Goal: Complete application form

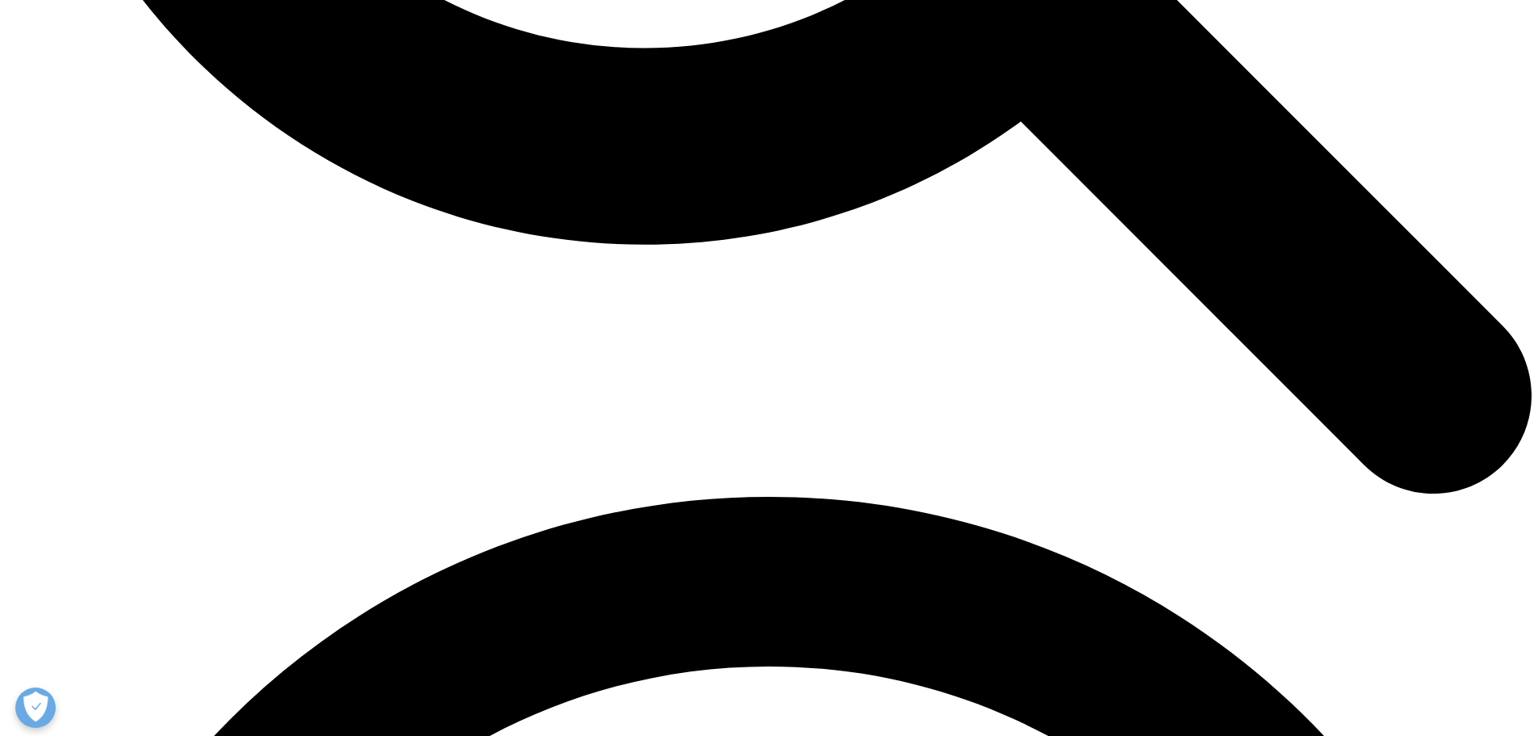
scroll to position [3015, 0]
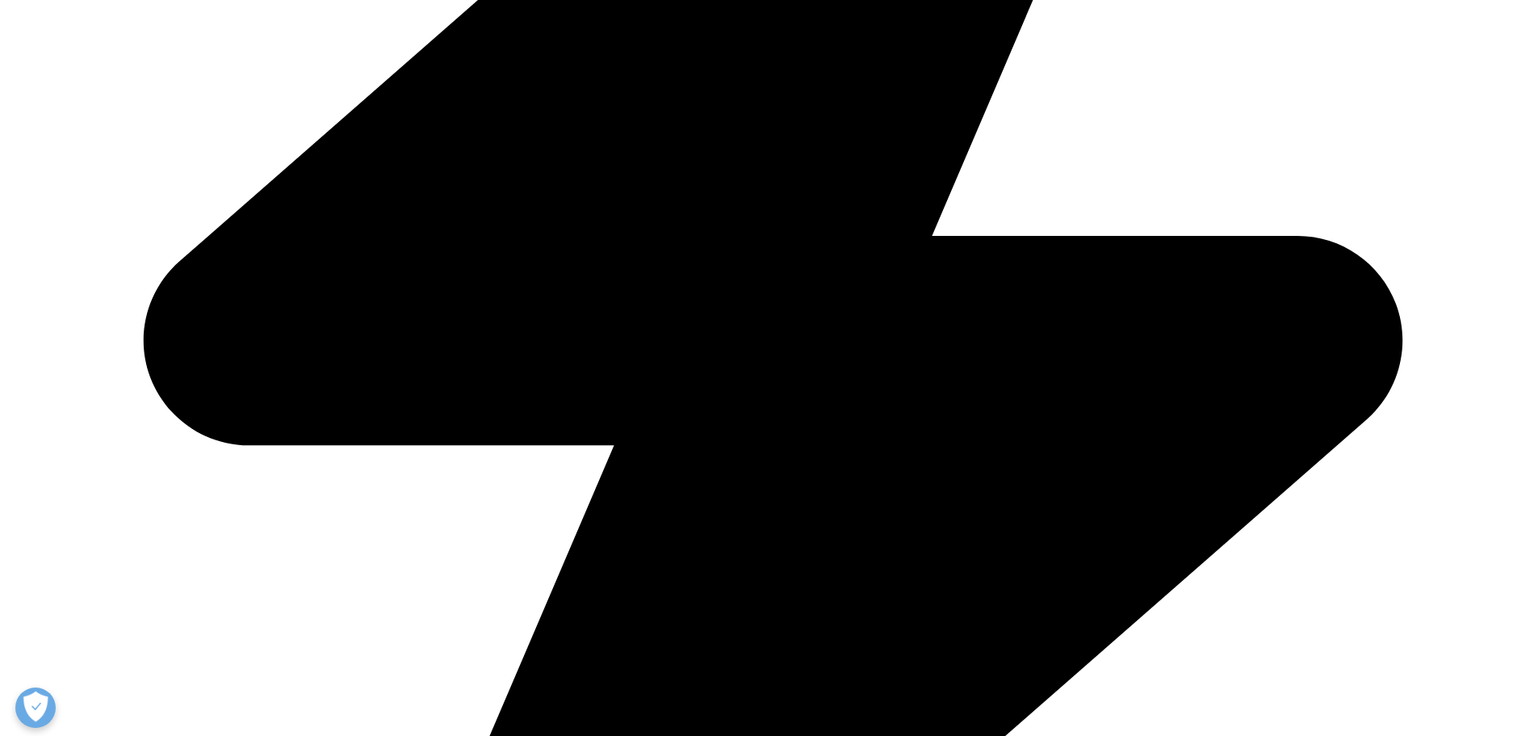
scroll to position [624, 0]
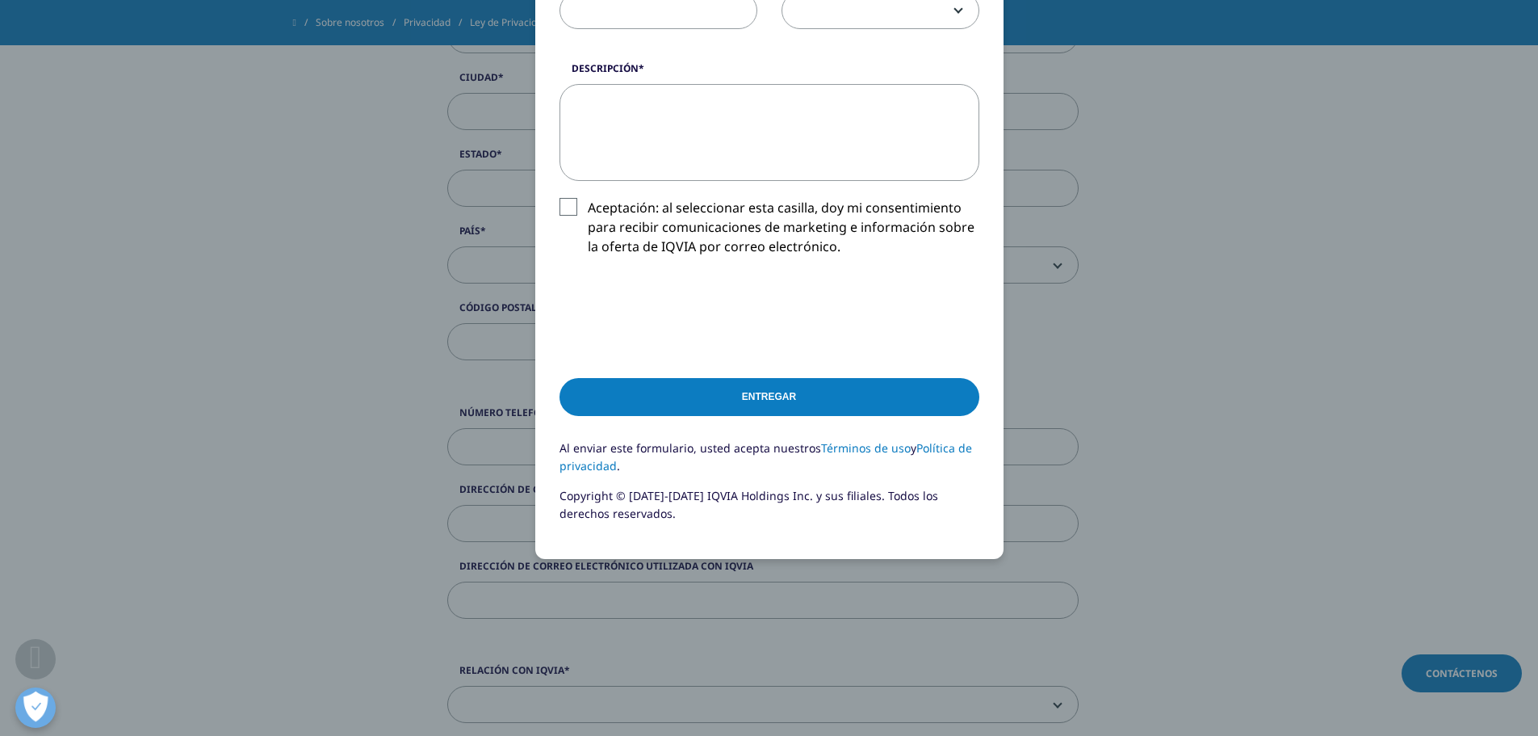
click at [565, 209] on label "Aceptación: al seleccionar esta casilla, doy mi consentimiento para recibir com…" at bounding box center [770, 231] width 420 height 67
click at [588, 198] on input "Aceptación: al seleccionar esta casilla, doy mi consentimiento para recibir com…" at bounding box center [588, 198] width 0 height 0
click at [771, 398] on input "Entregar" at bounding box center [770, 397] width 420 height 38
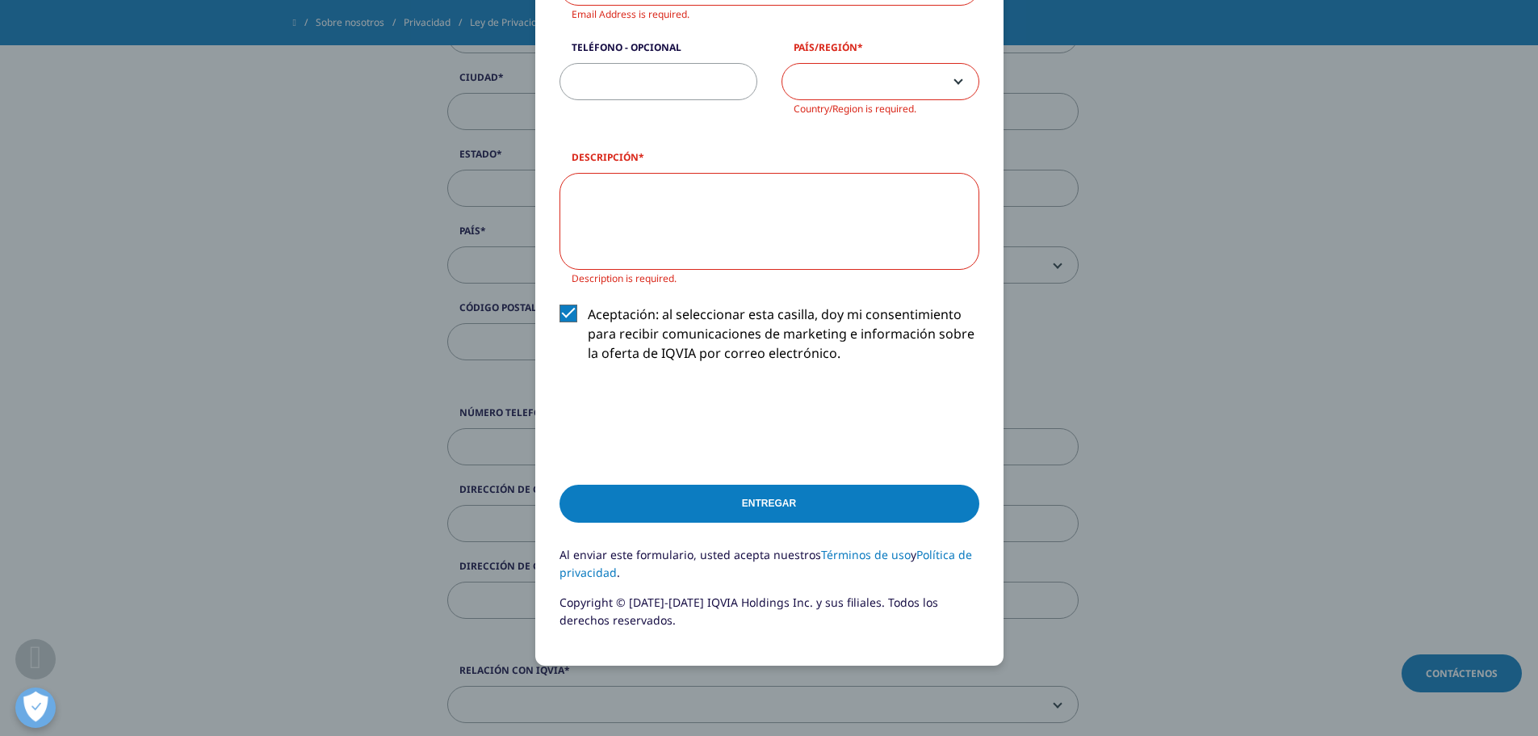
scroll to position [0, 0]
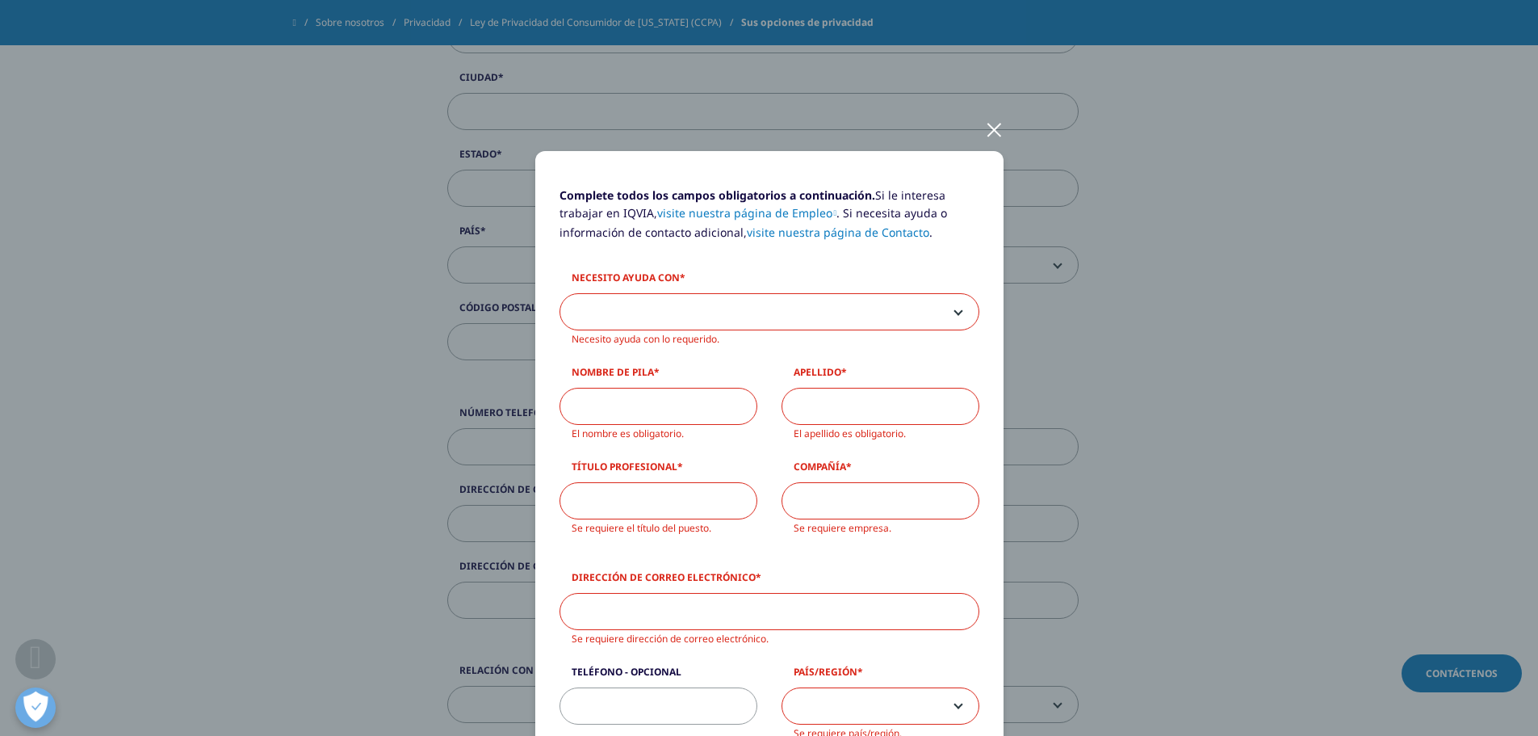
click at [987, 128] on div at bounding box center [994, 129] width 19 height 44
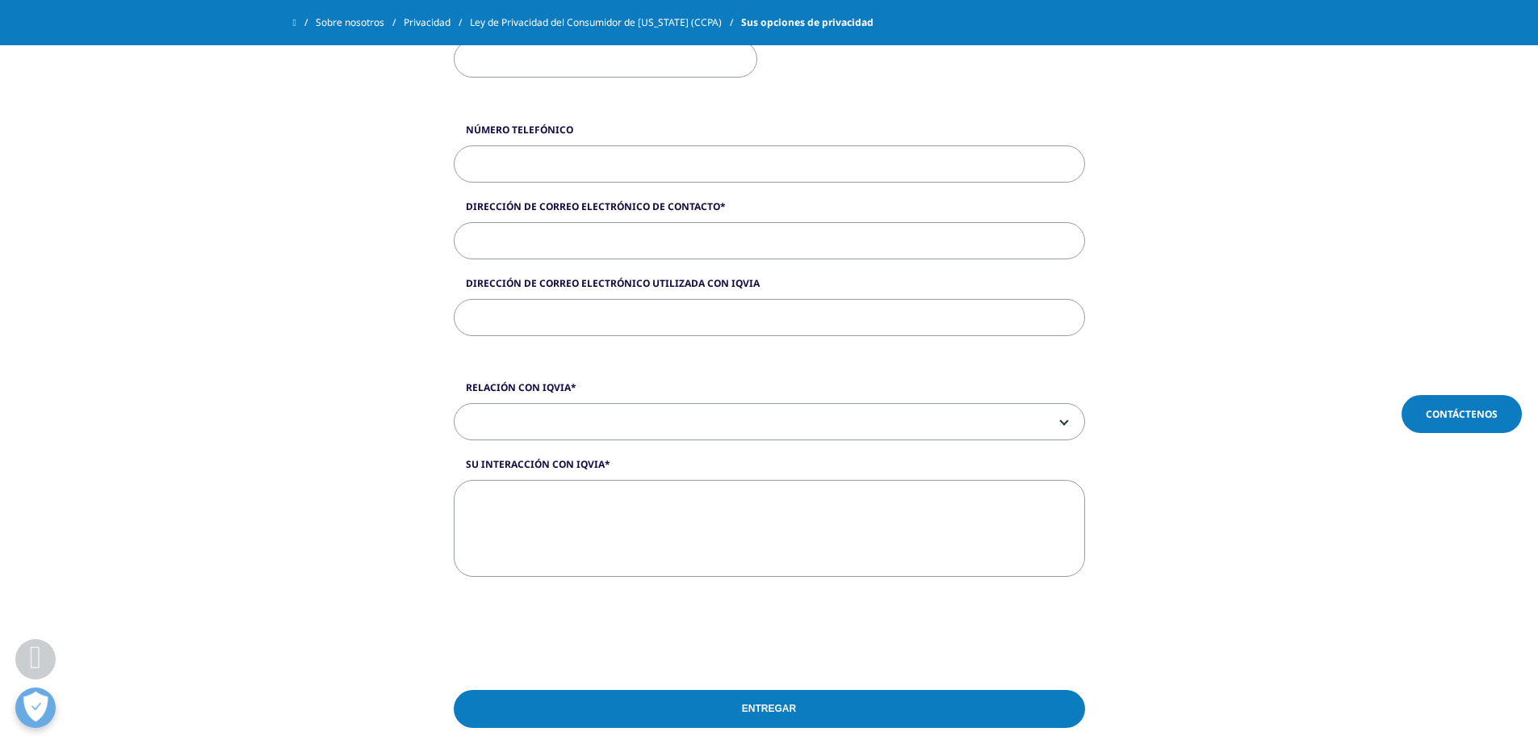
scroll to position [3876, 0]
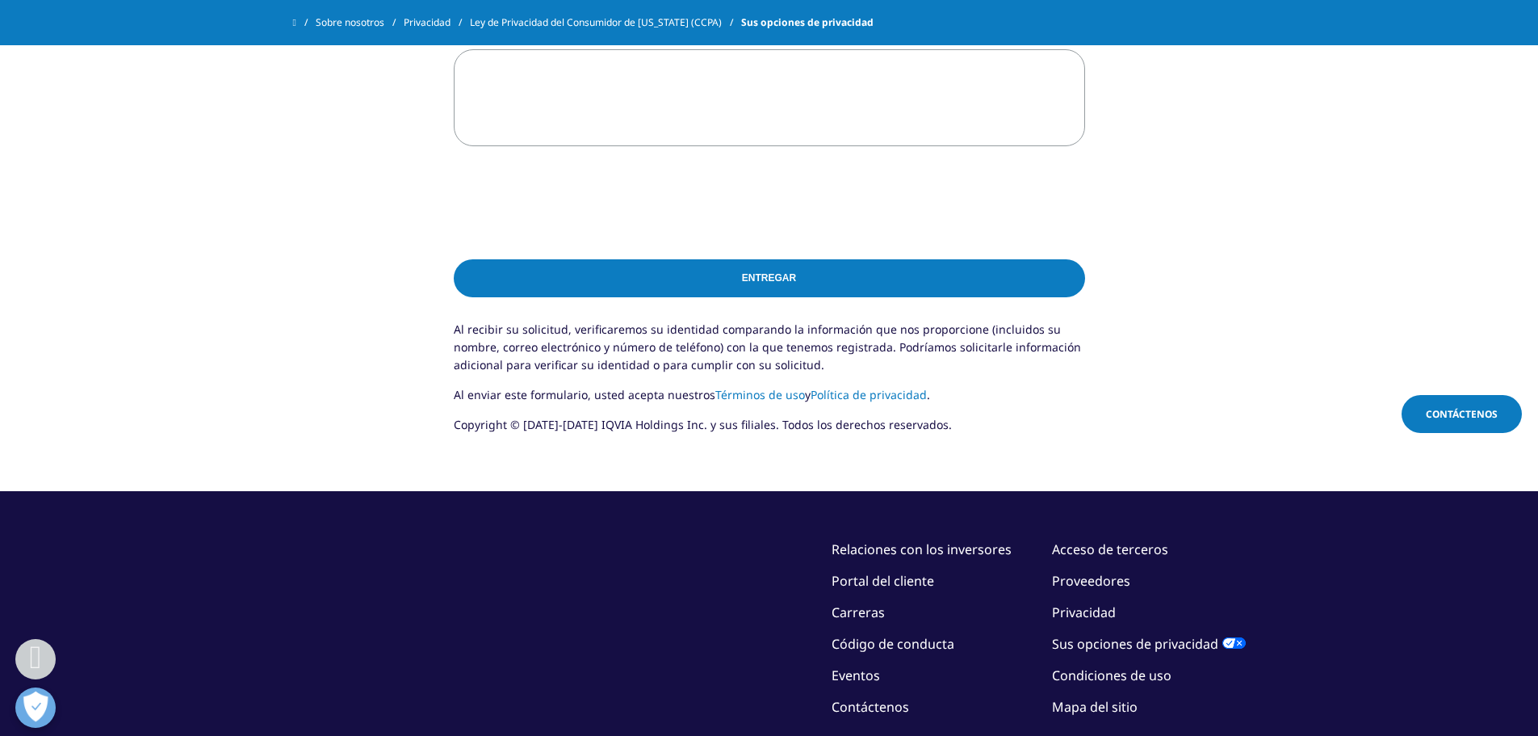
click at [1481, 415] on font "Contáctenos" at bounding box center [1462, 414] width 72 height 14
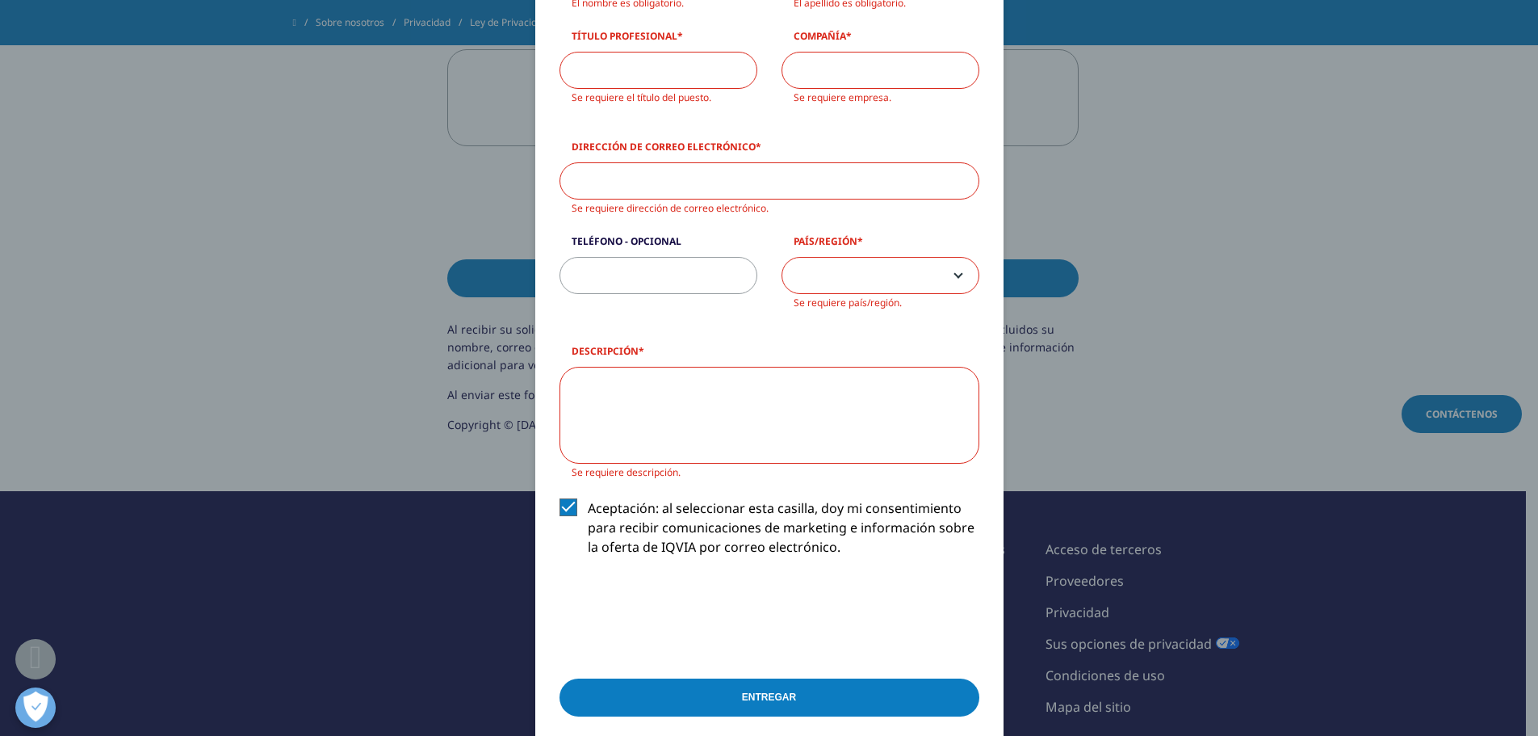
scroll to position [0, 0]
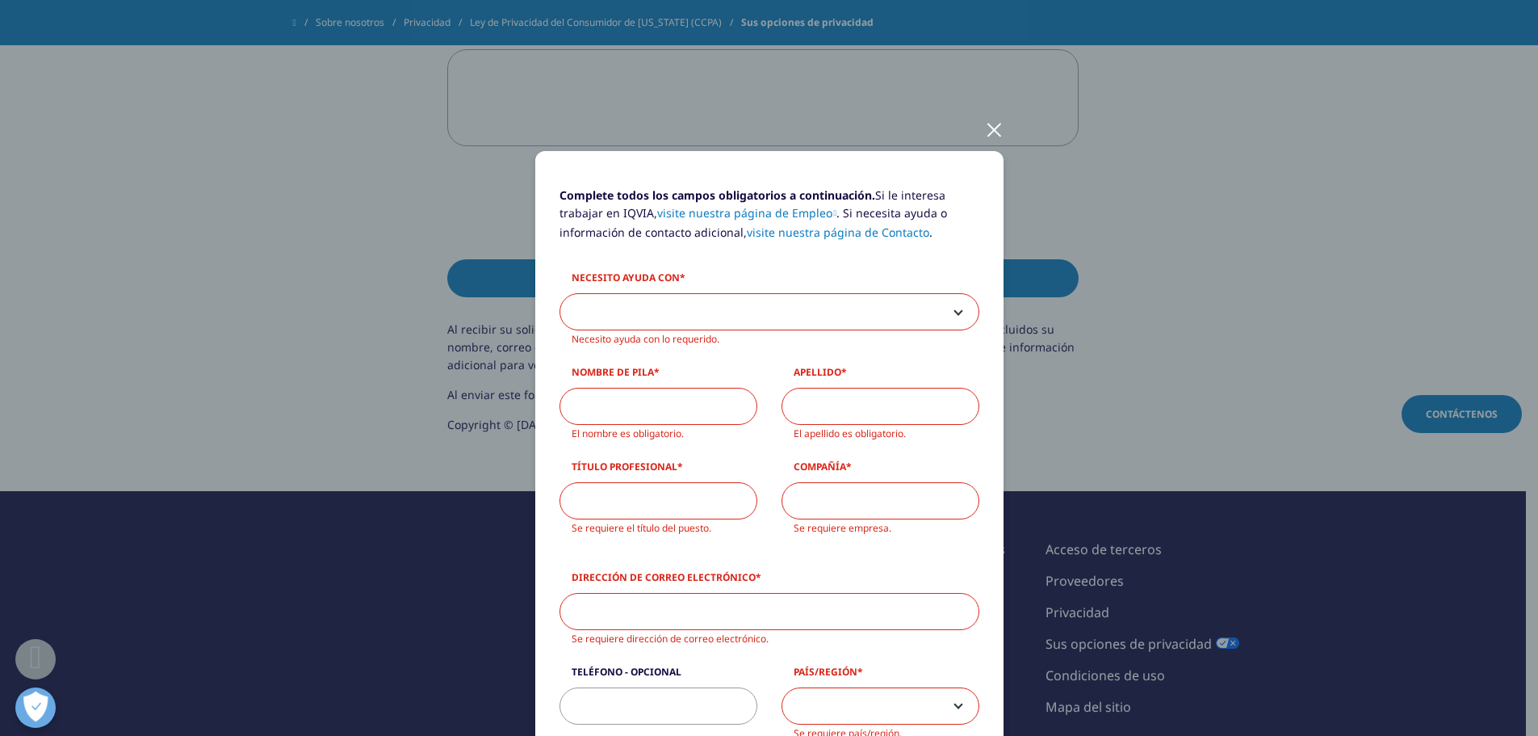
click at [623, 310] on span at bounding box center [769, 312] width 418 height 37
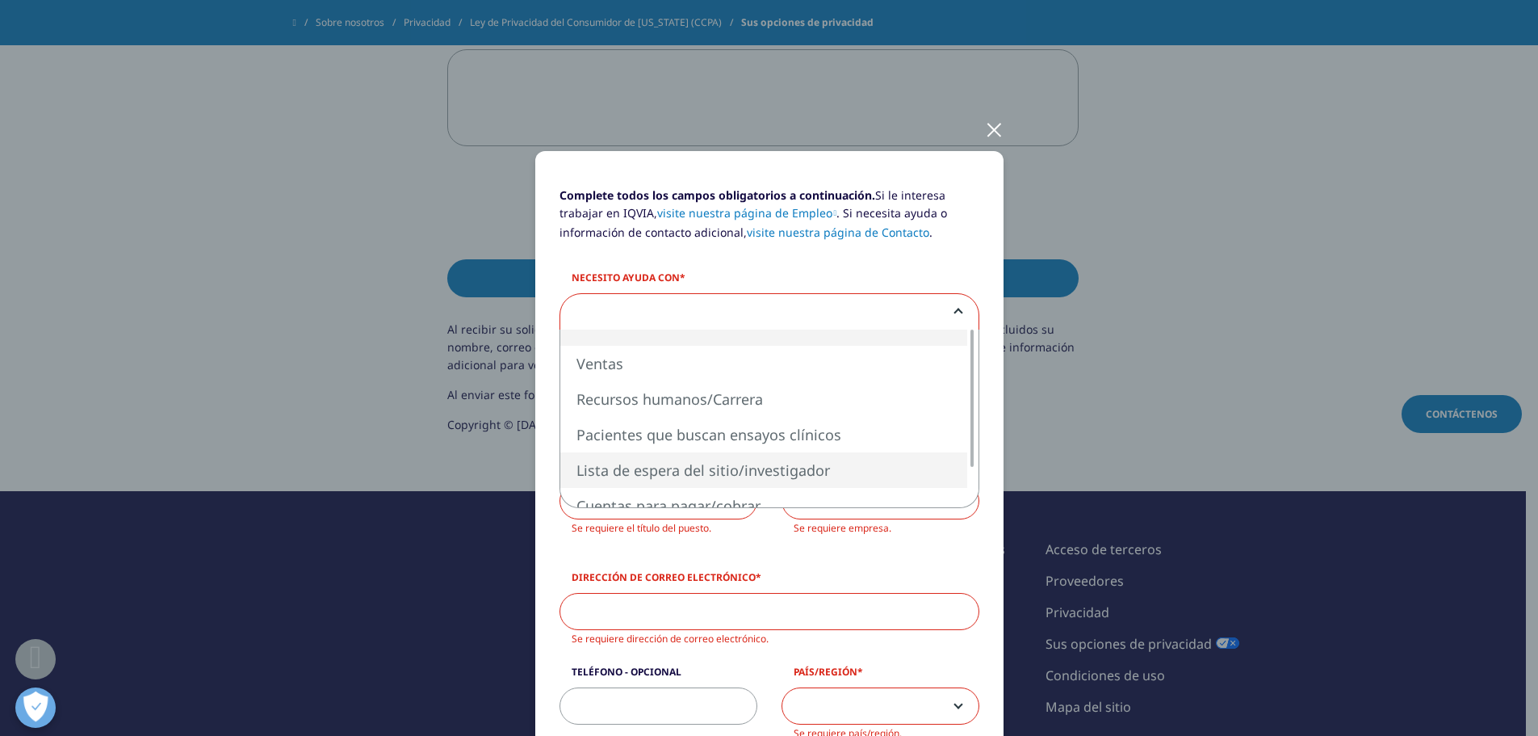
click at [1117, 337] on div "Complete todos los campos obligatorios a continuación. Si le interesa trabajar …" at bounding box center [769, 733] width 953 height 1467
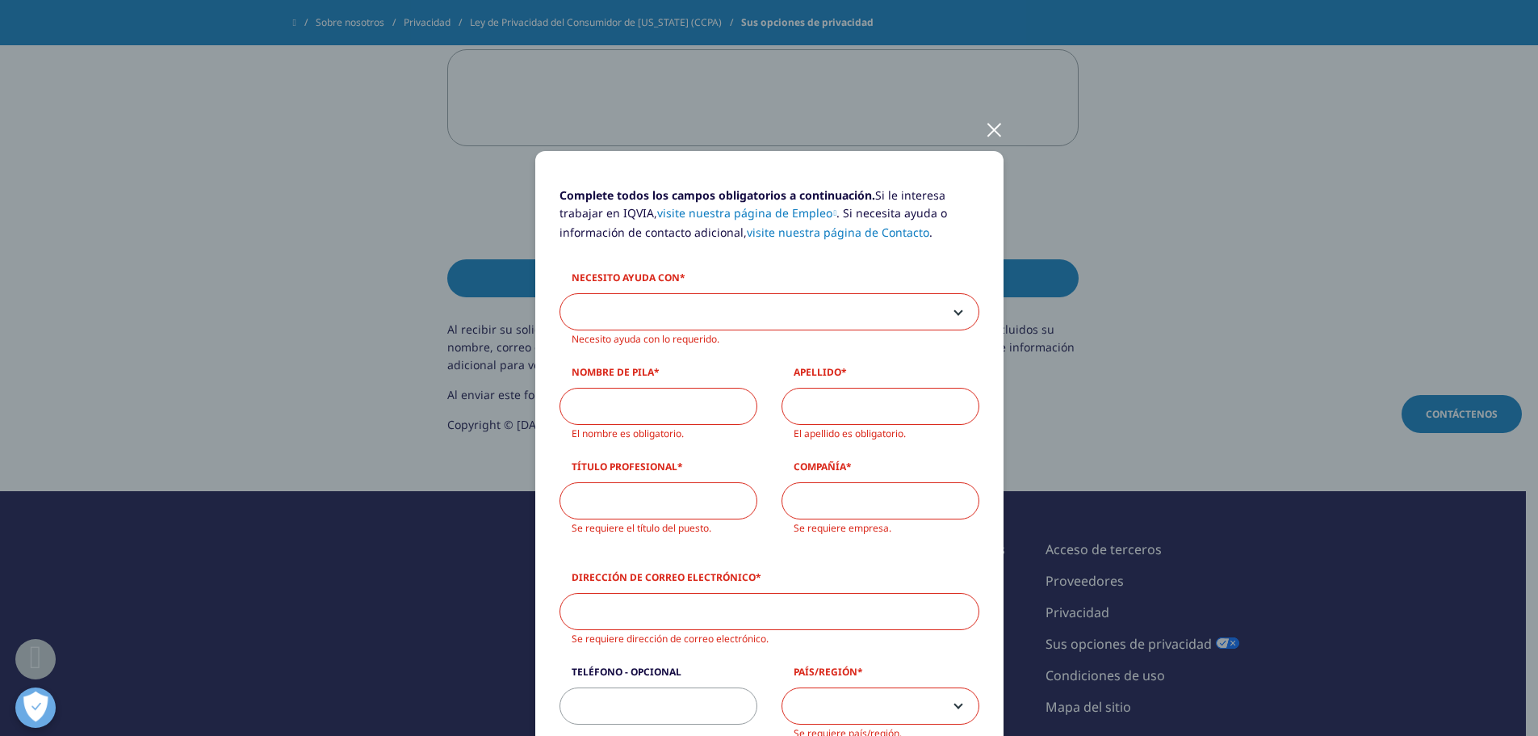
click at [989, 133] on div at bounding box center [994, 129] width 19 height 44
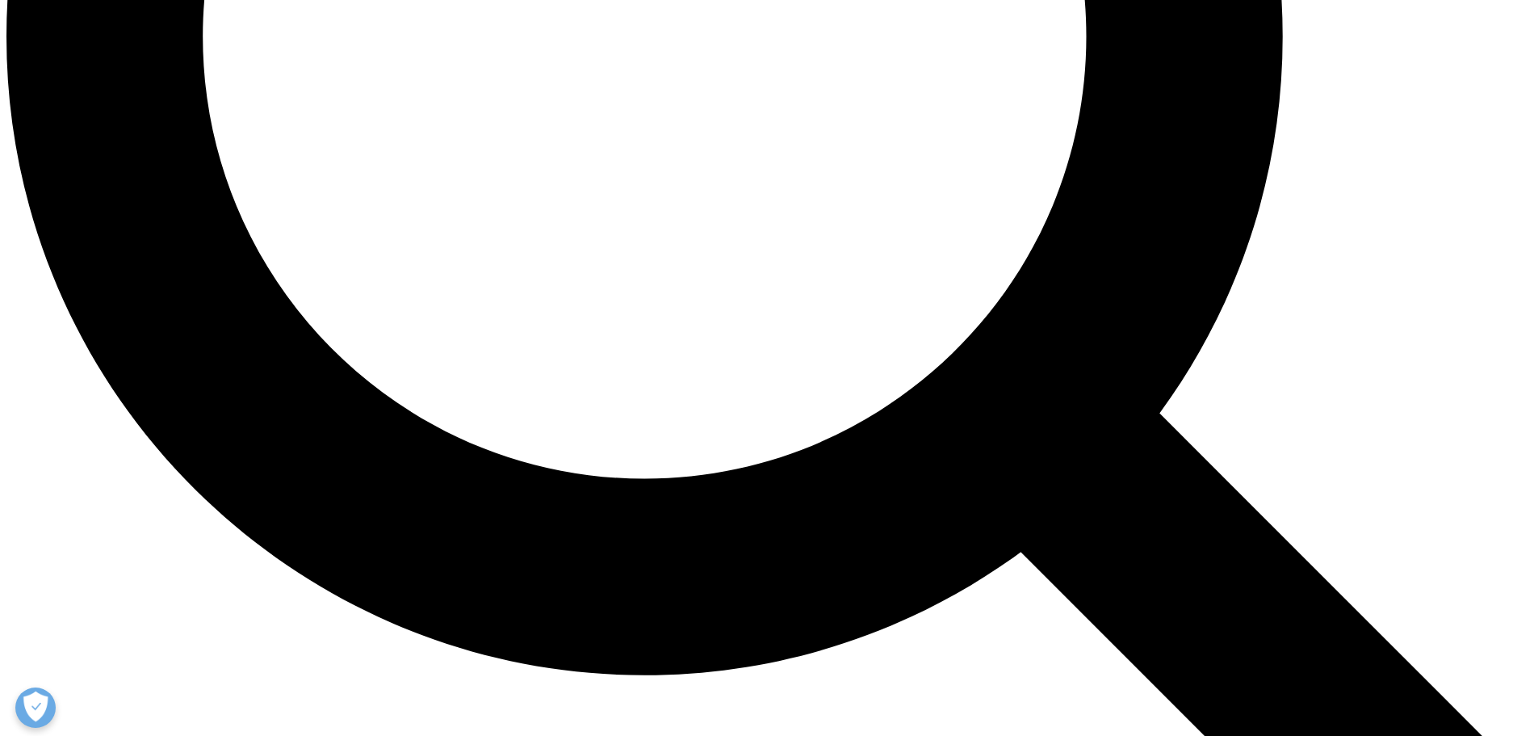
scroll to position [2584, 0]
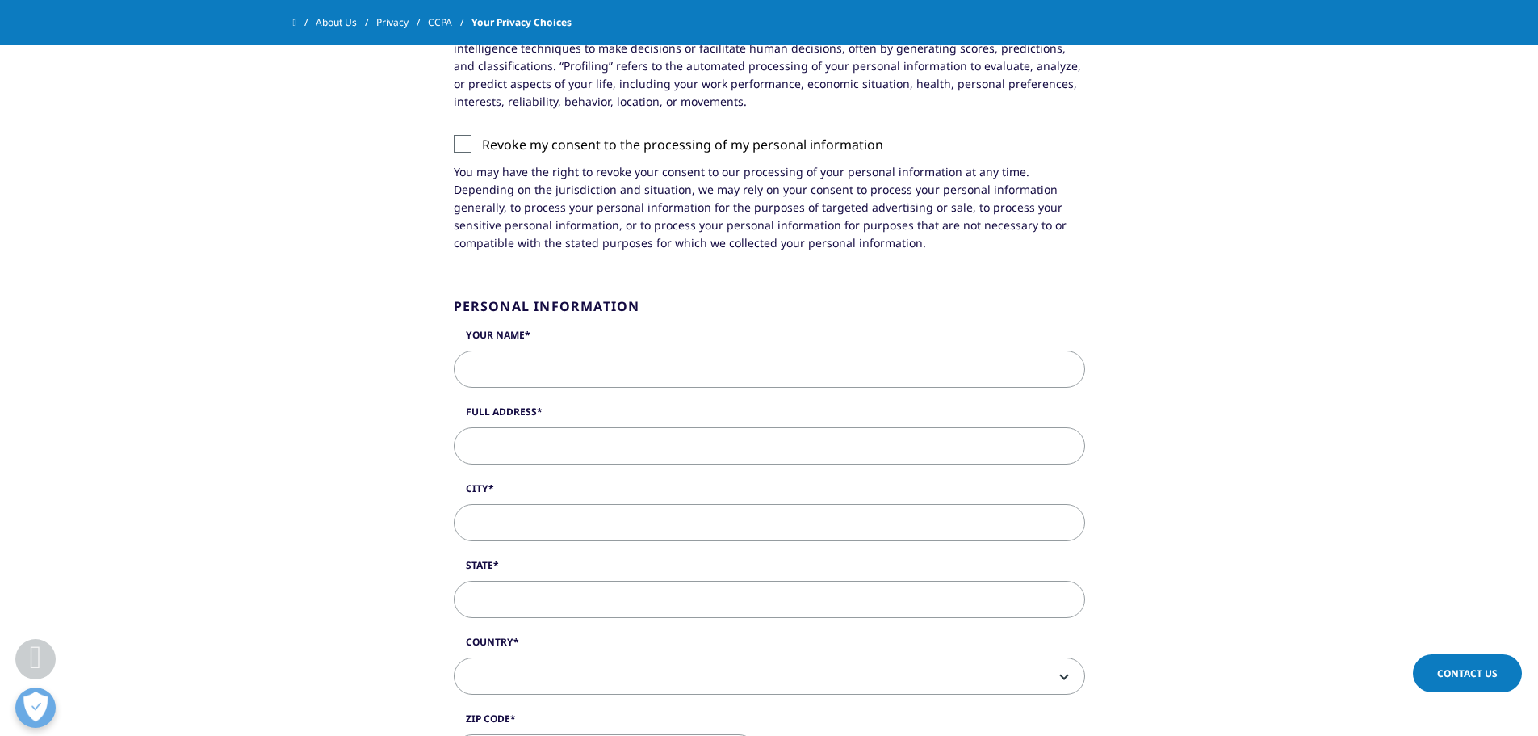
click at [577, 374] on input "Your Name" at bounding box center [770, 368] width 632 height 37
type input "[PERSON_NAME]"
click at [550, 439] on input "Full Address" at bounding box center [770, 445] width 632 height 37
type input "cr 4 #6n-49"
click at [523, 523] on input "City" at bounding box center [770, 522] width 632 height 37
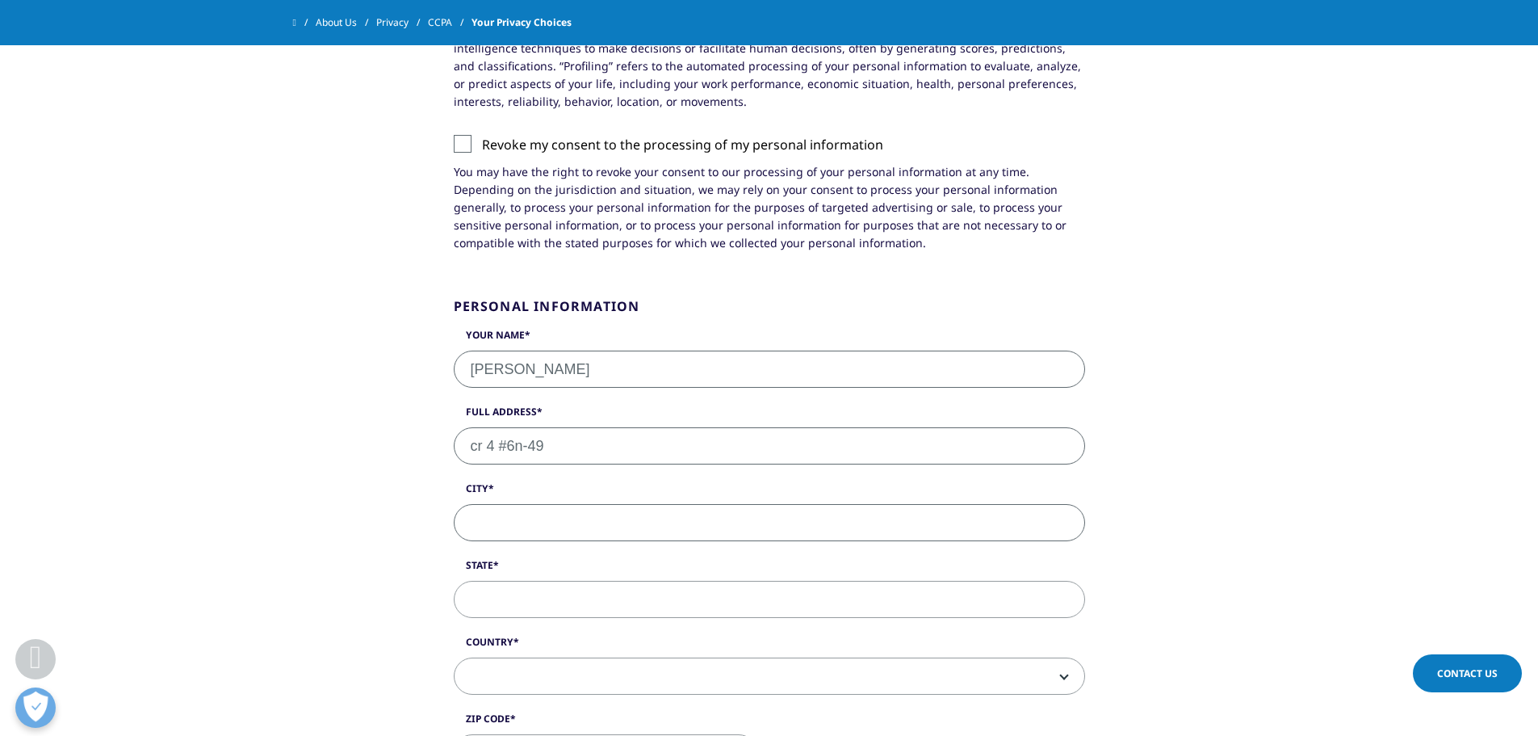
type input "Piedecuesta"
click at [508, 594] on input "State" at bounding box center [770, 599] width 632 height 37
type input "Santander"
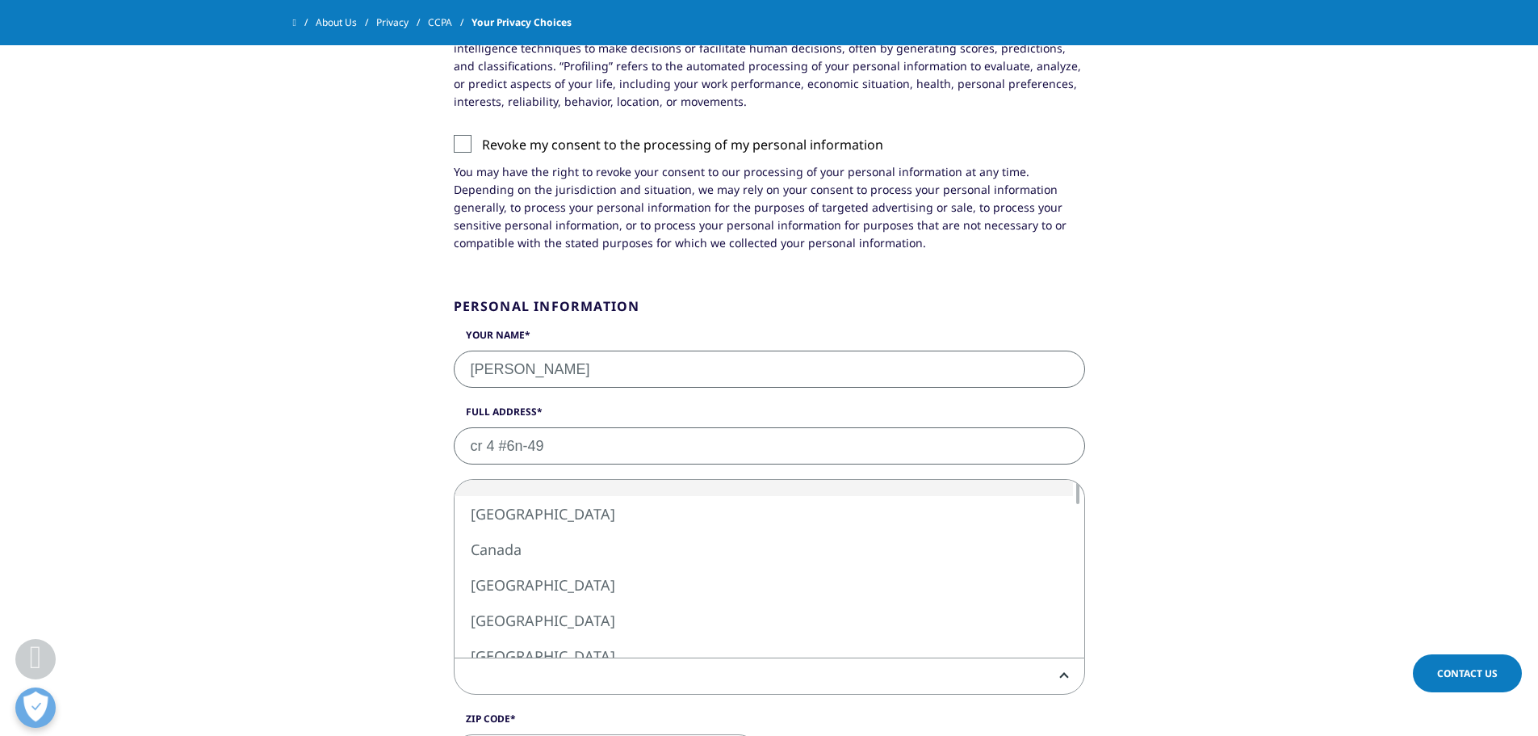
click at [493, 677] on span at bounding box center [770, 676] width 630 height 37
click at [1229, 630] on div "Your Rights: I WISH TO EXERCISE THE FOLLOWING RIGHTS: The right to access my pe…" at bounding box center [769, 88] width 921 height 3054
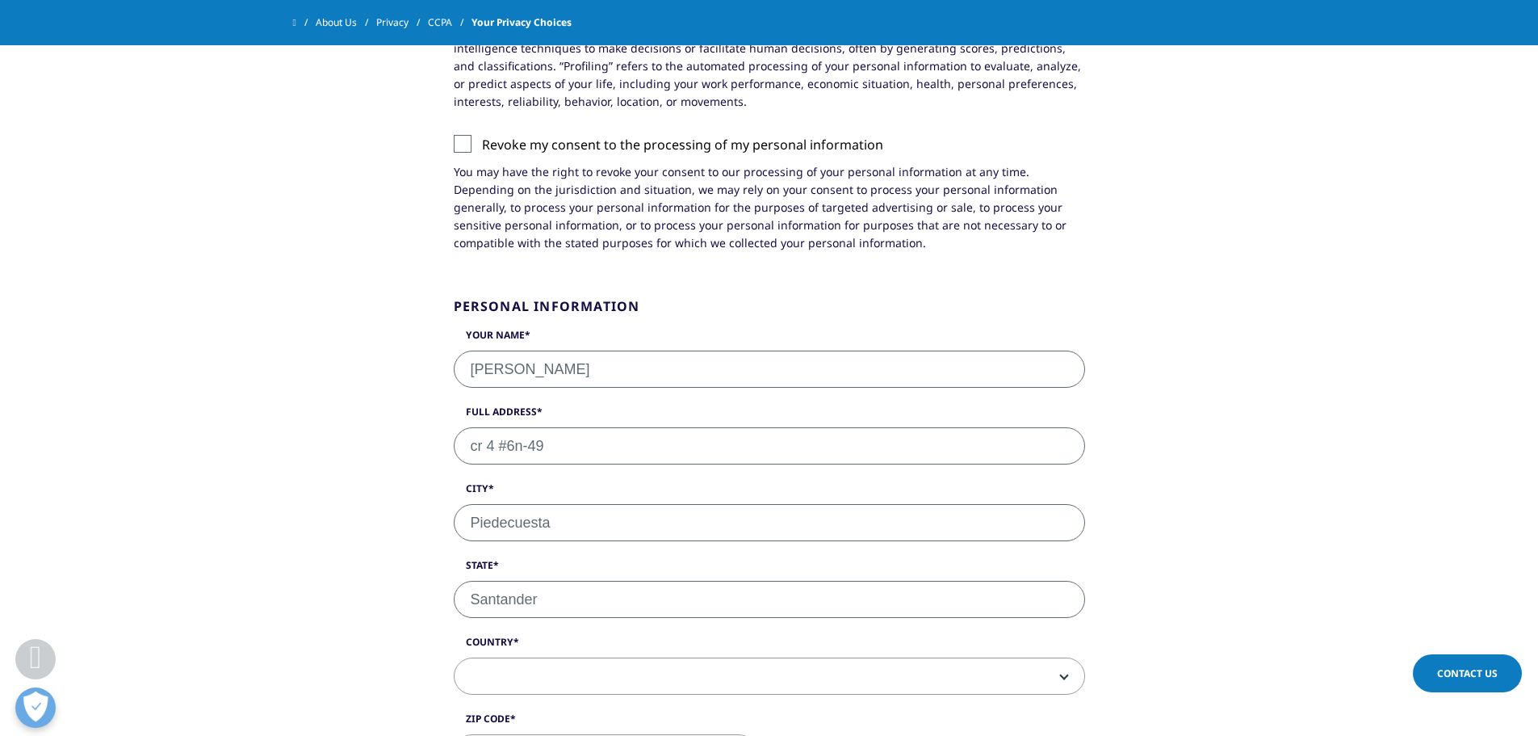
scroll to position [3015, 0]
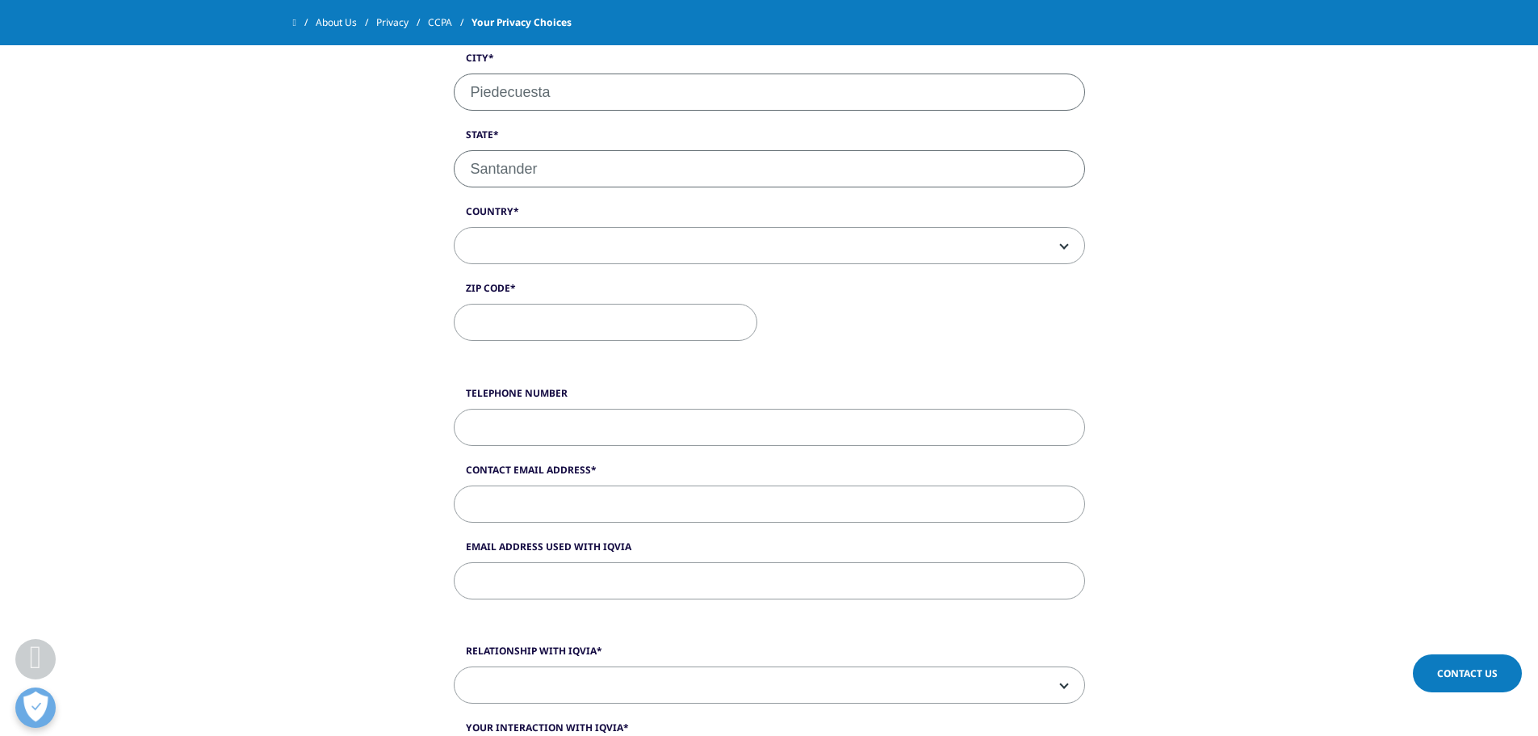
click at [525, 253] on span at bounding box center [770, 246] width 630 height 37
select select "[GEOGRAPHIC_DATA]"
click at [537, 324] on input "Zip Code" at bounding box center [606, 322] width 304 height 37
type input "681012"
click at [556, 425] on input "Telephone Number" at bounding box center [770, 427] width 632 height 37
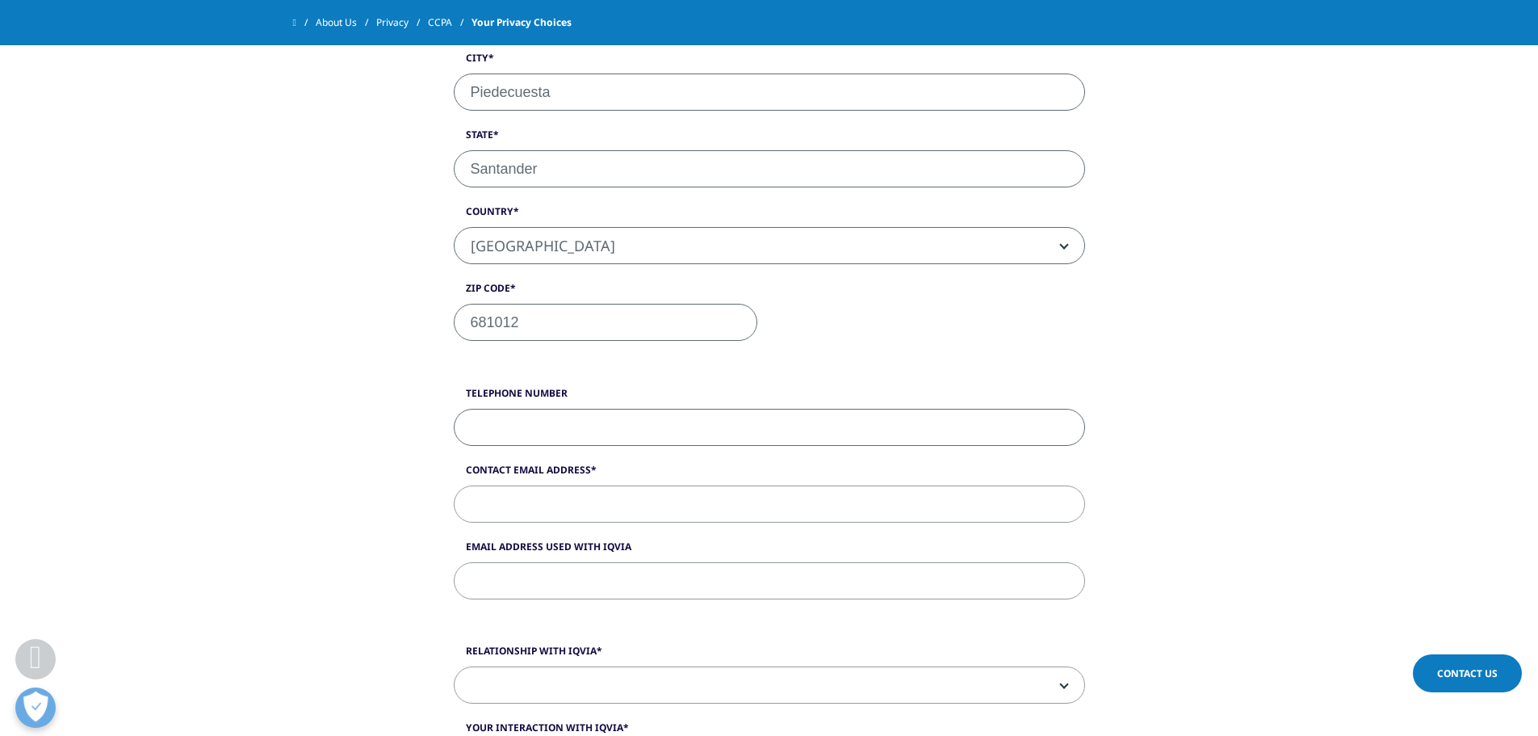
type input "[PHONE_NUMBER]"
click at [530, 504] on input "Contact Email Address" at bounding box center [770, 503] width 632 height 37
type input "[EMAIL_ADDRESS][DOMAIN_NAME]"
click at [527, 582] on input "Email Address Used with IQVIA" at bounding box center [770, 580] width 632 height 37
type input "[EMAIL_ADDRESS][DOMAIN_NAME]"
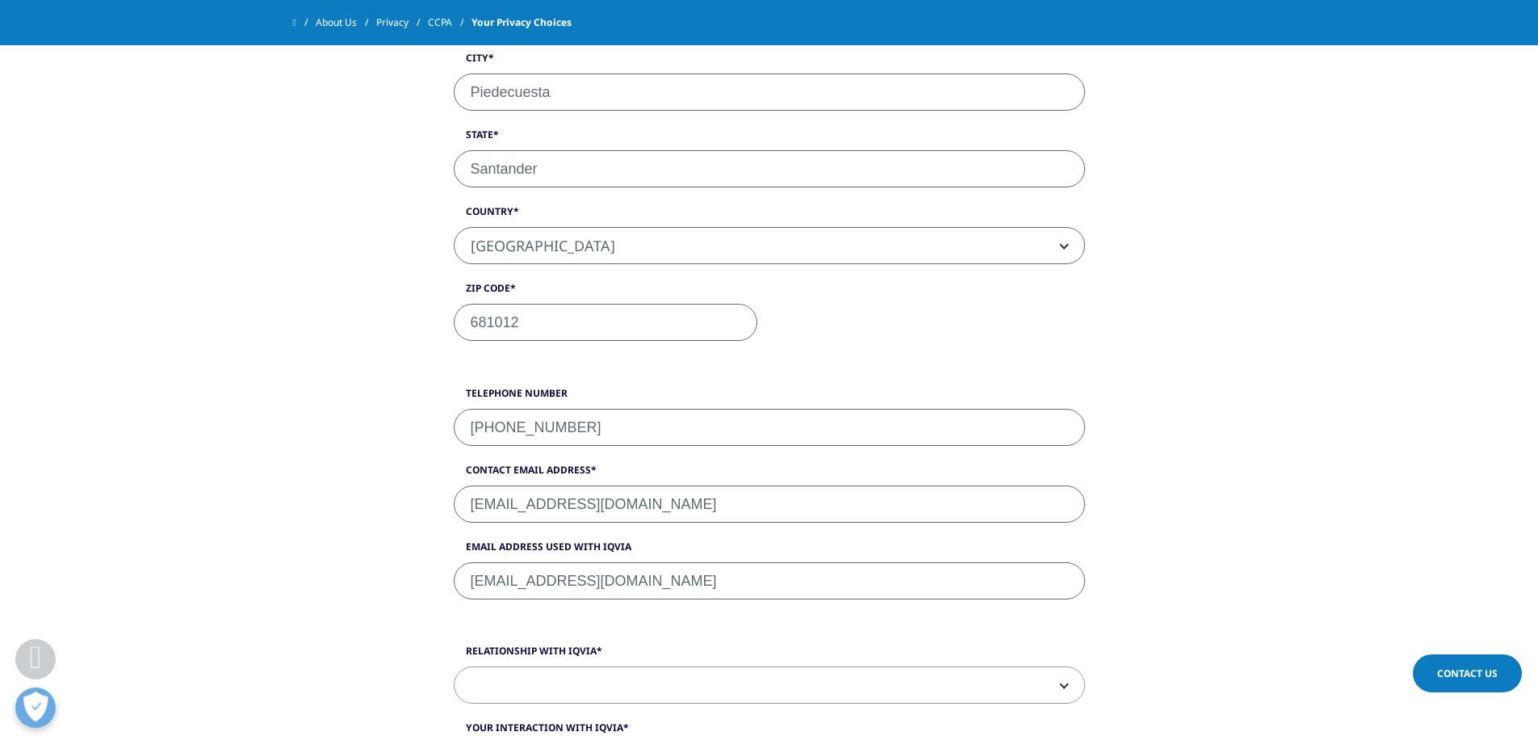
scroll to position [3446, 0]
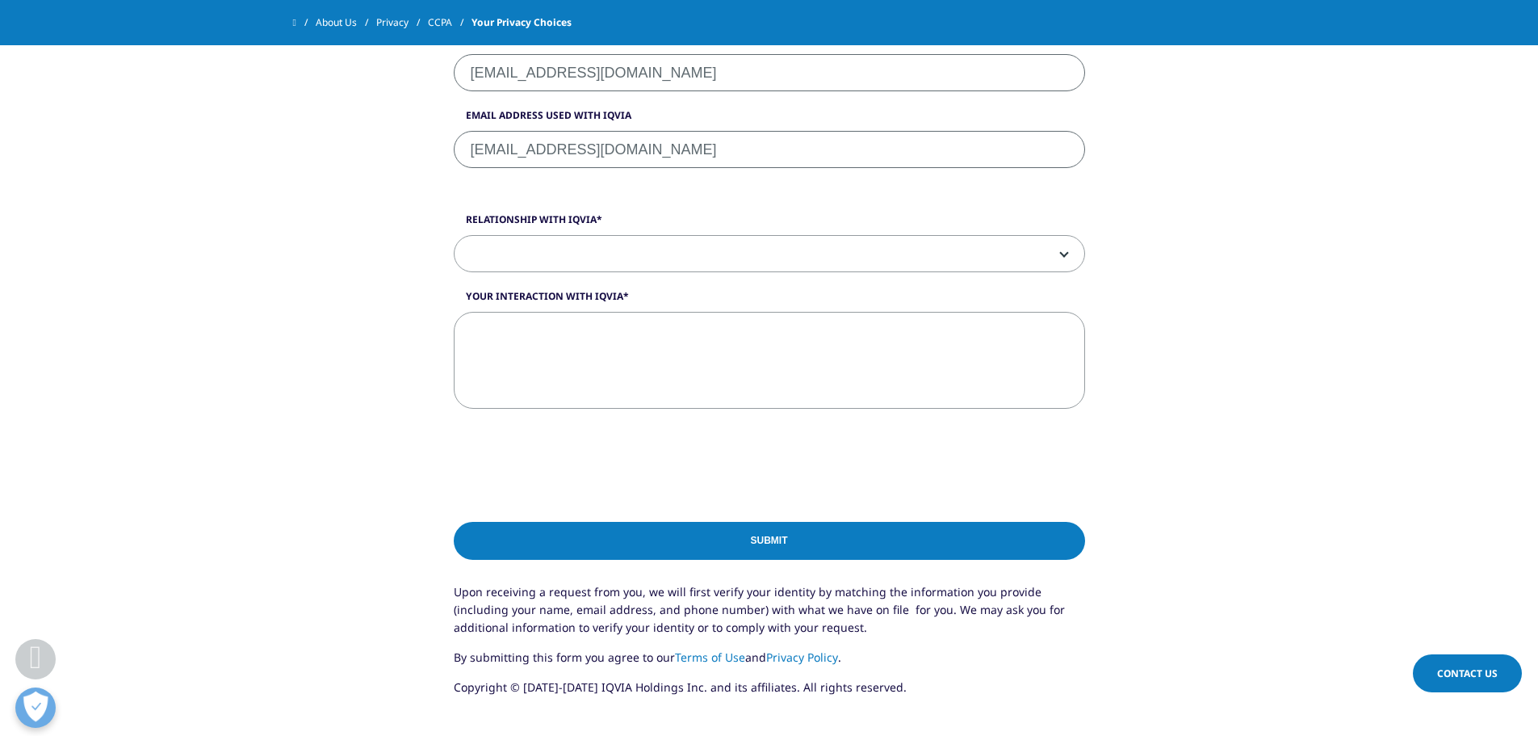
click at [551, 233] on label "Relationship with IQVIA" at bounding box center [770, 223] width 632 height 23
click at [455, 235] on select "Healthcare Provider Current or Past Study Participant Business Contact Employee…" at bounding box center [454, 235] width 1 height 1
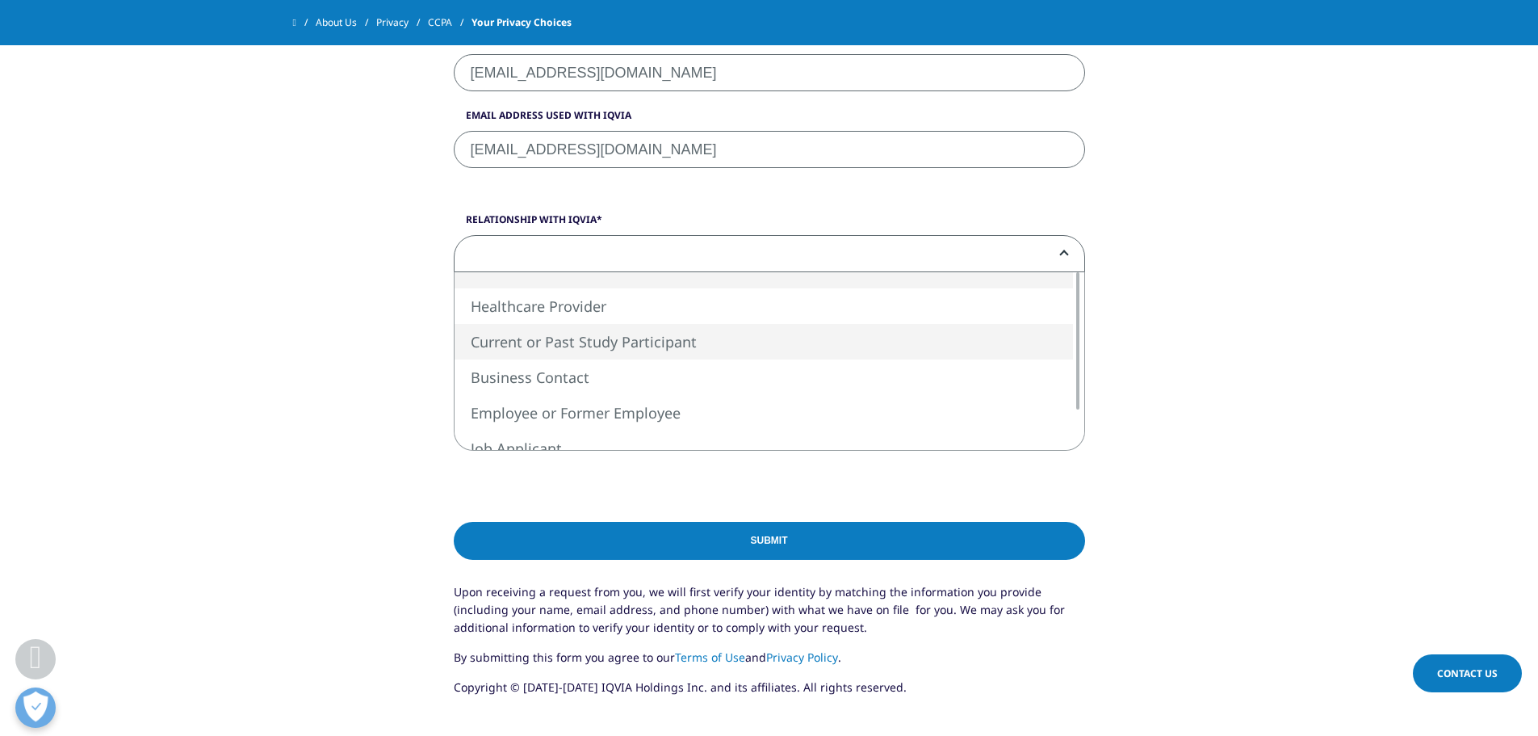
drag, startPoint x: 1250, startPoint y: 422, endPoint x: 1239, endPoint y: 415, distance: 13.4
click at [858, 263] on span at bounding box center [770, 254] width 630 height 37
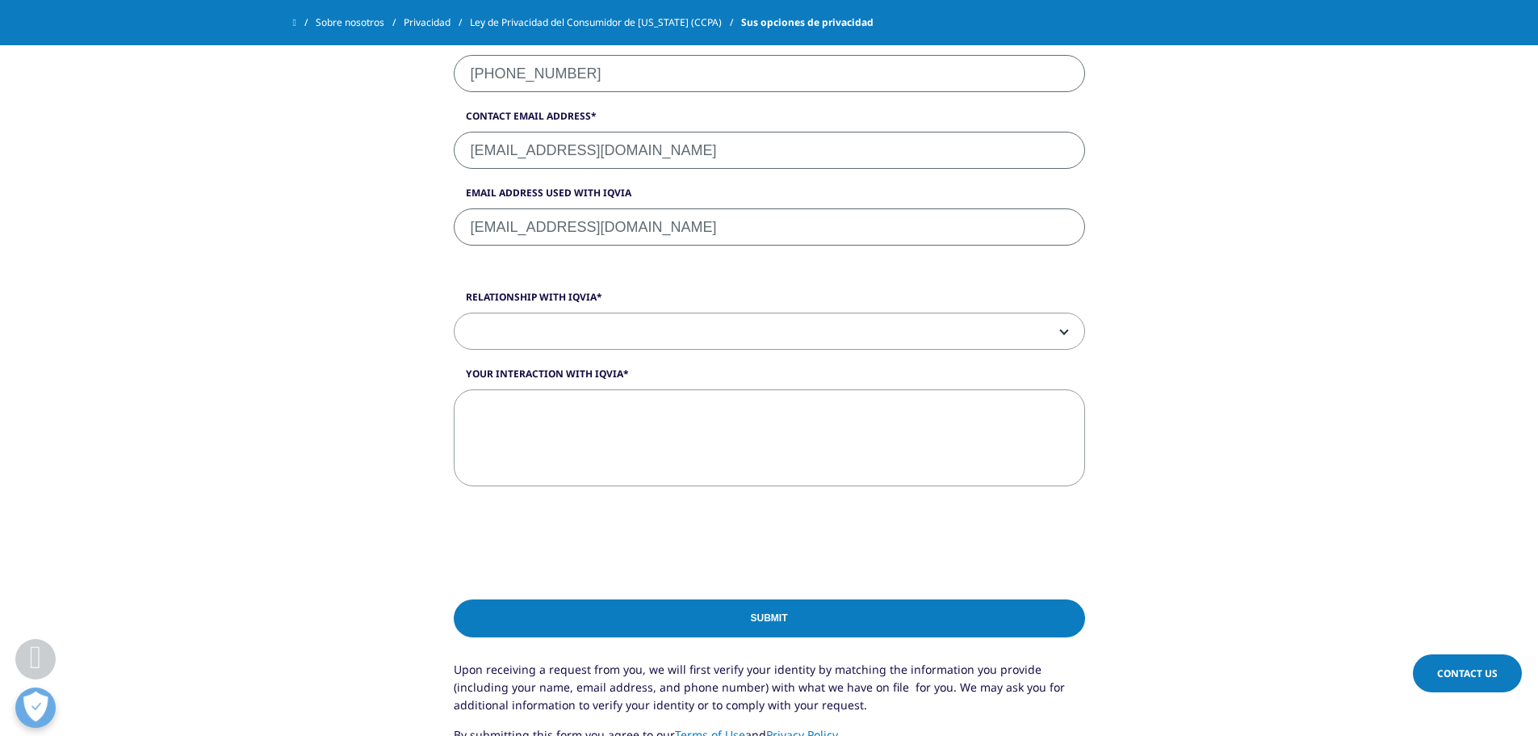
scroll to position [3504, 0]
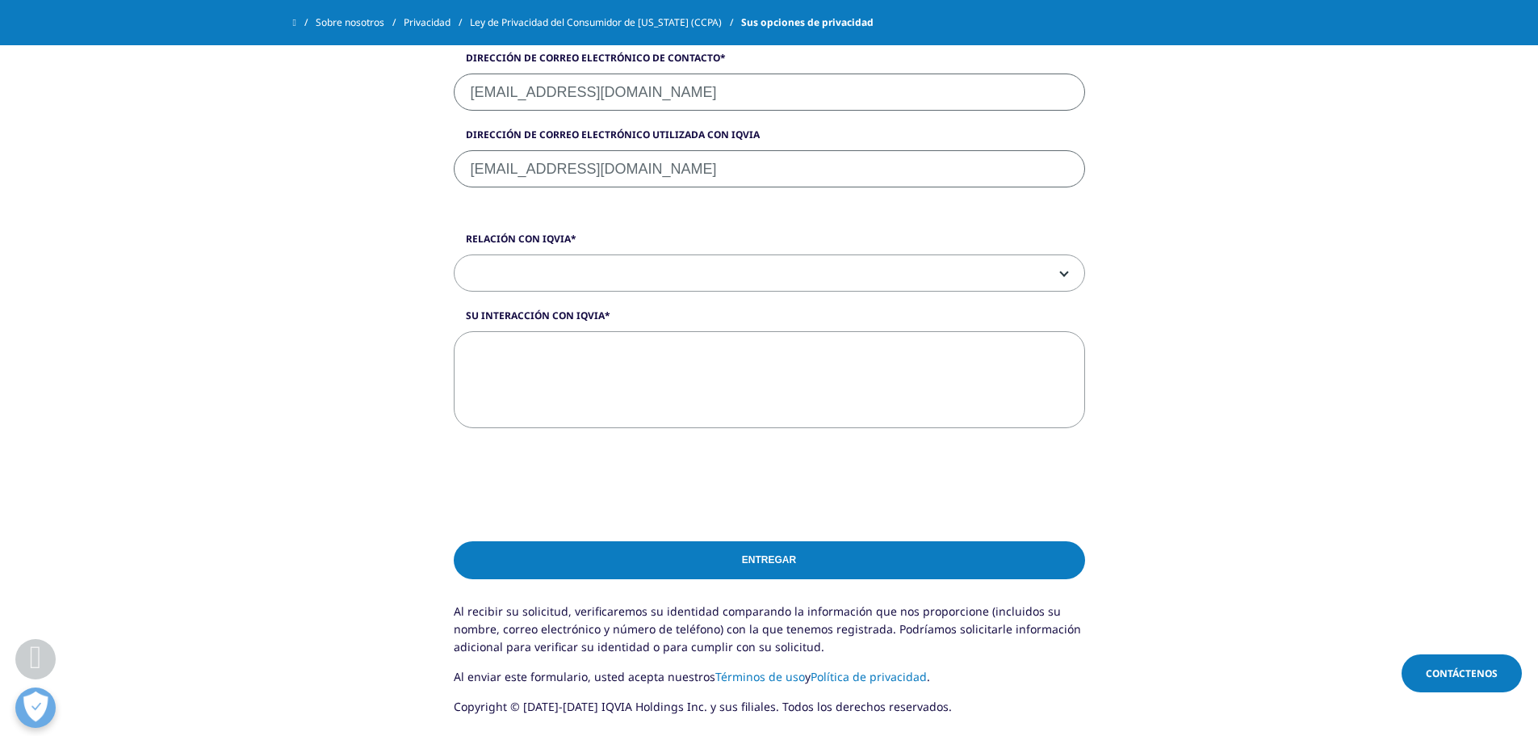
click at [1059, 255] on span at bounding box center [770, 273] width 630 height 37
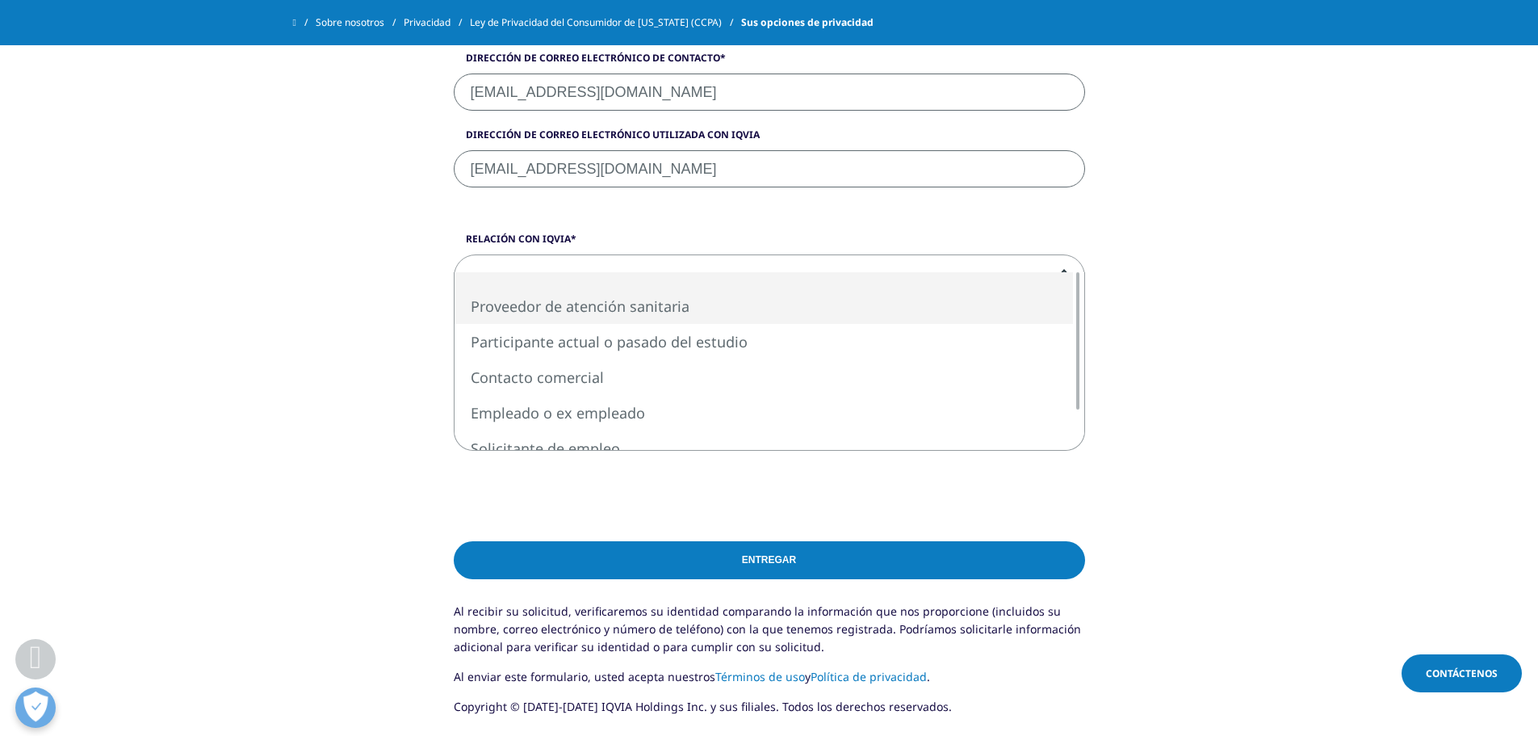
select select "Healthcare Provider"
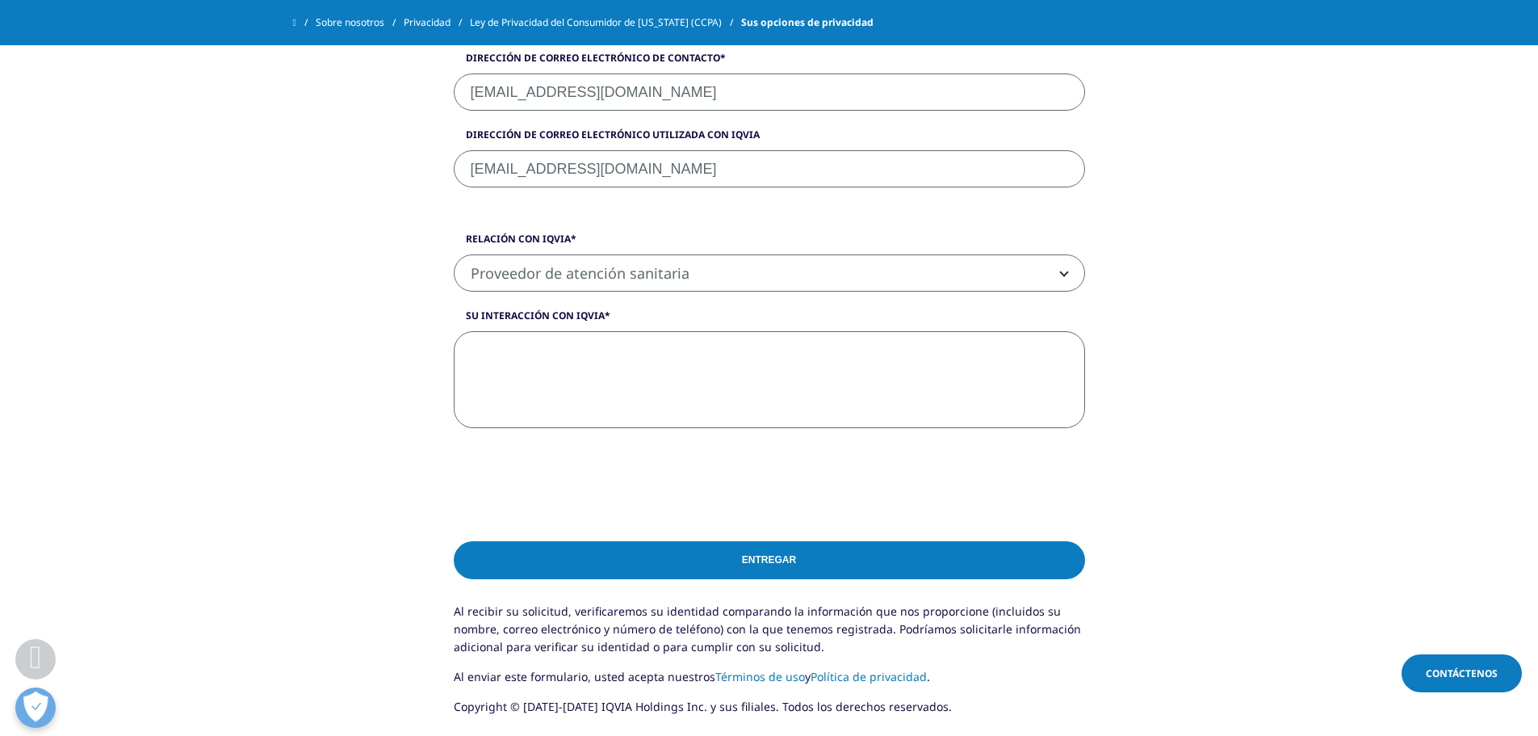
click at [542, 350] on textarea "Su interacción con IQVIA" at bounding box center [770, 379] width 632 height 97
paste textarea "coordinator for the execution of a study"
type textarea "coordinator for the execution of a study"
click at [791, 545] on input "Entregar" at bounding box center [770, 560] width 632 height 38
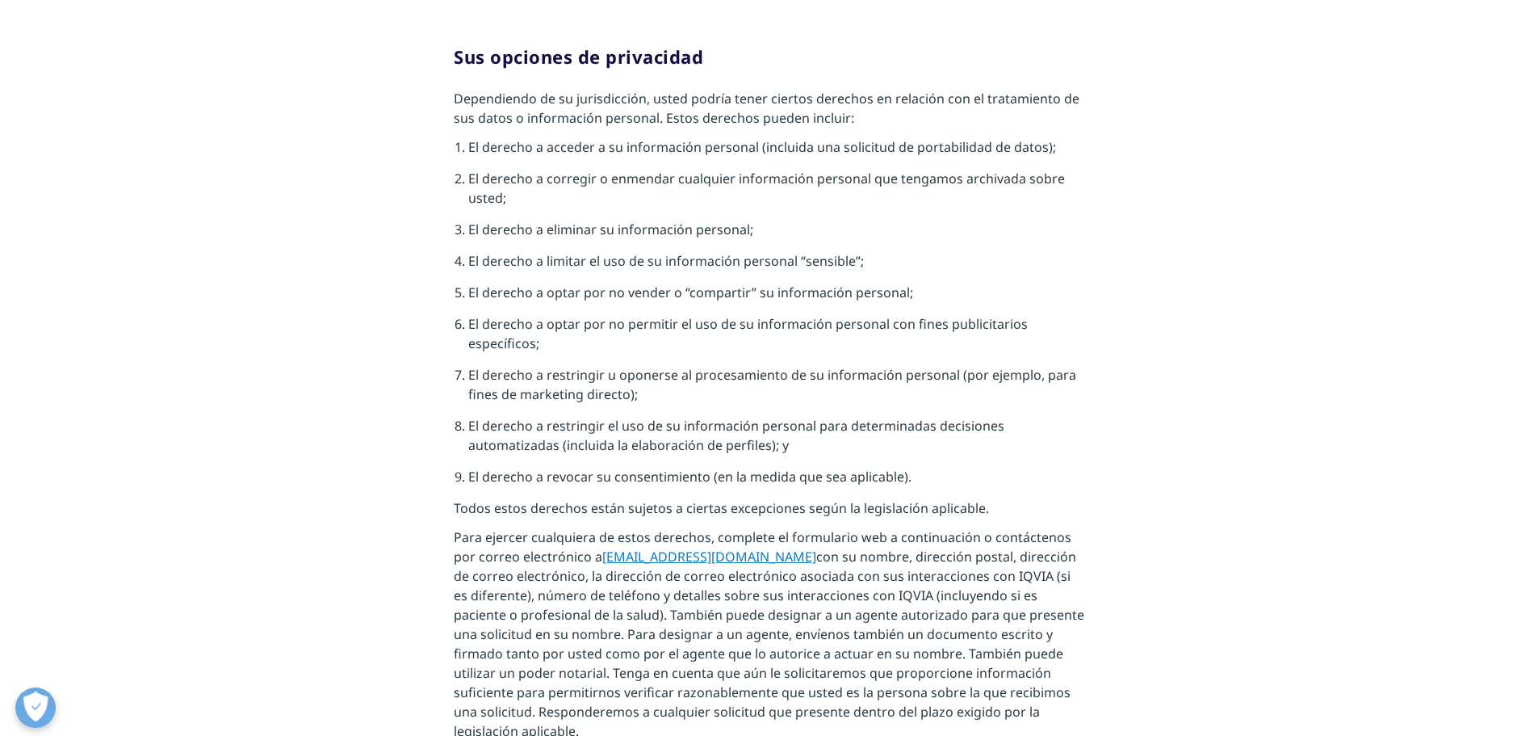
scroll to position [0, 0]
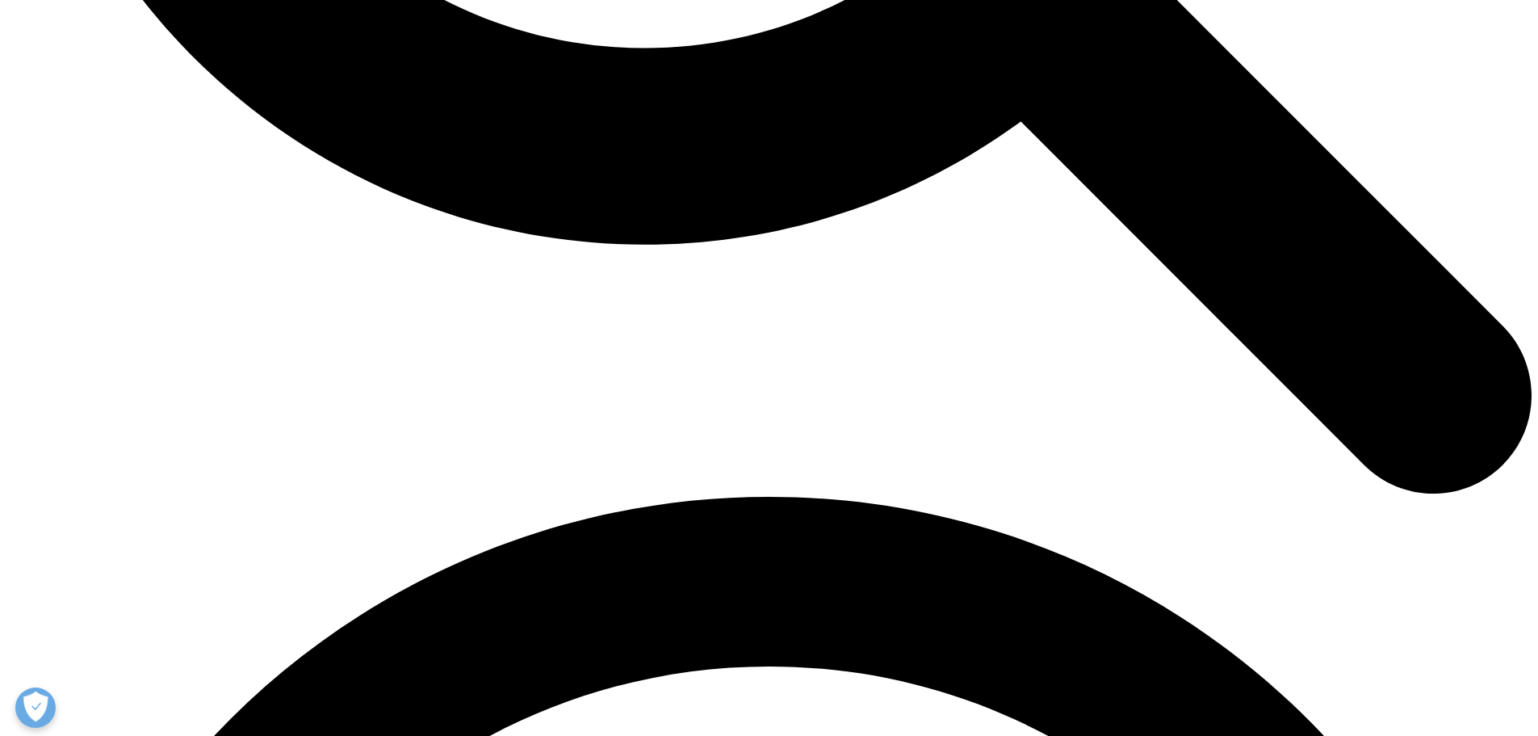
scroll to position [3446, 0]
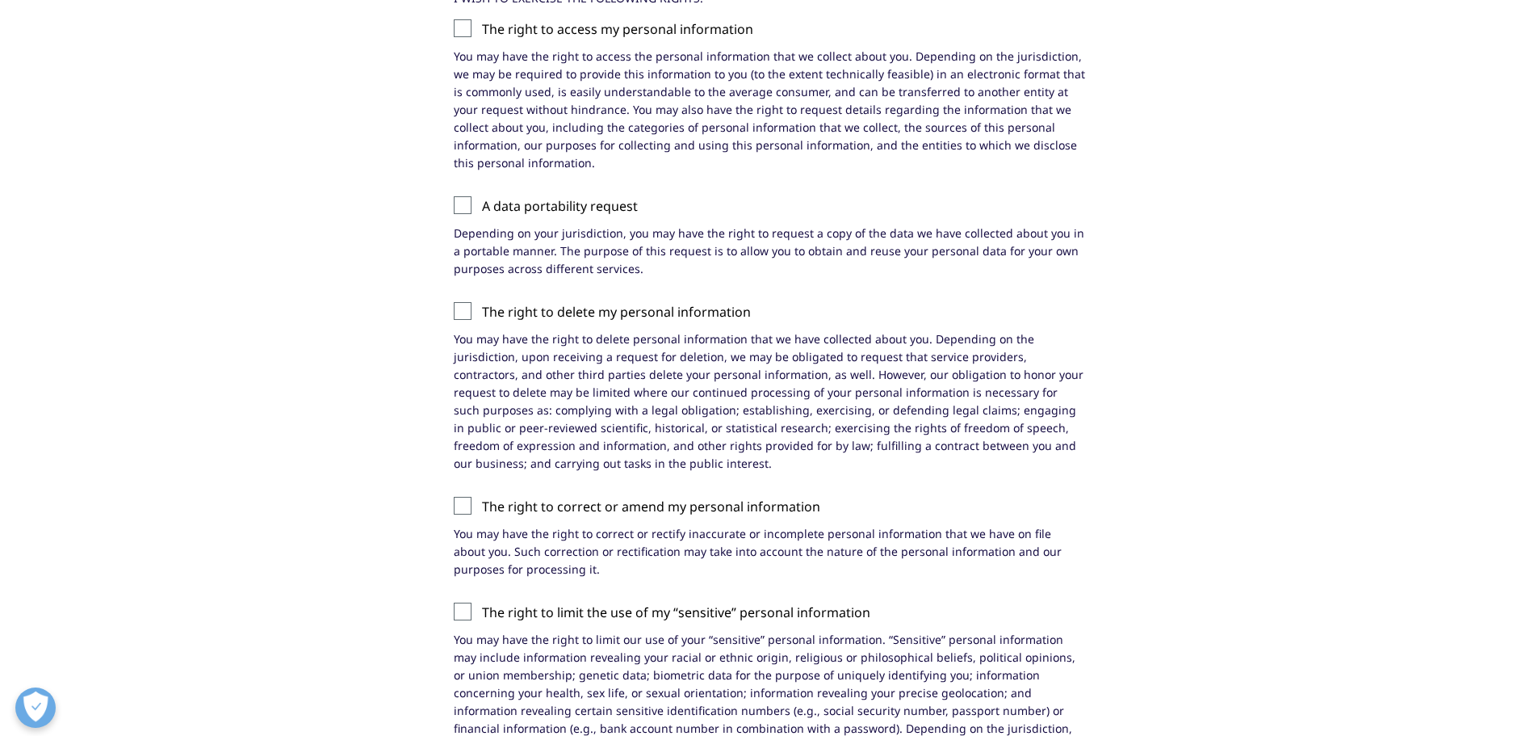
scroll to position [0, 0]
